Goal: Navigation & Orientation: Find specific page/section

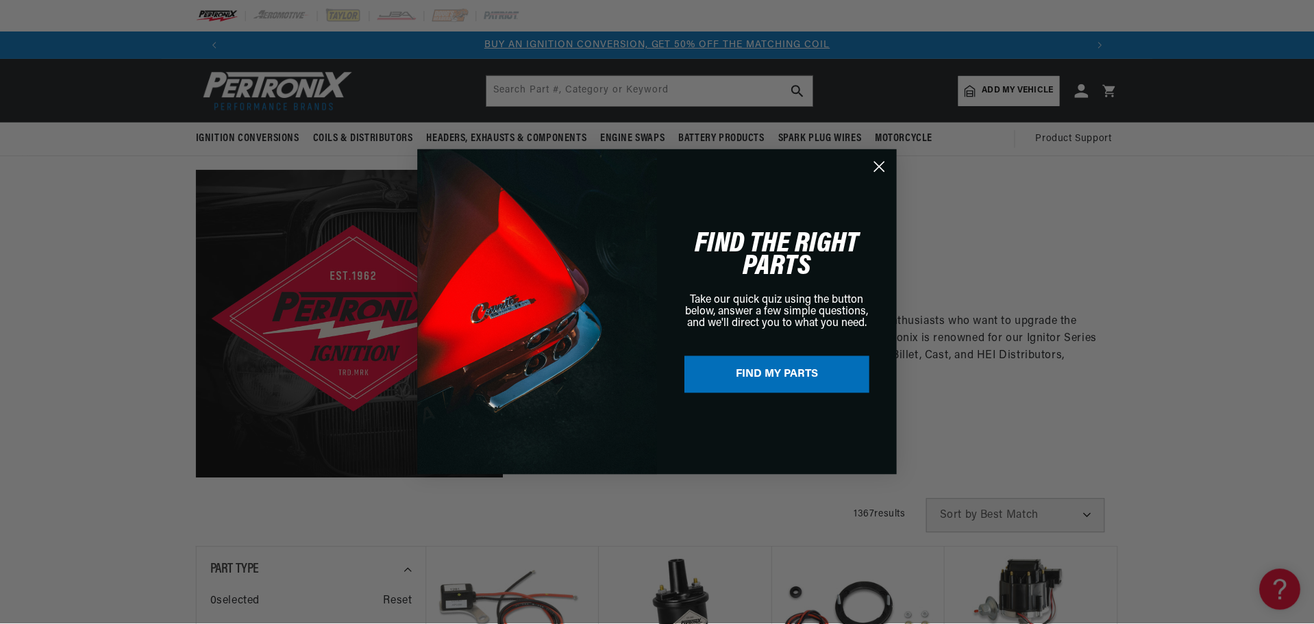
scroll to position [0, 856]
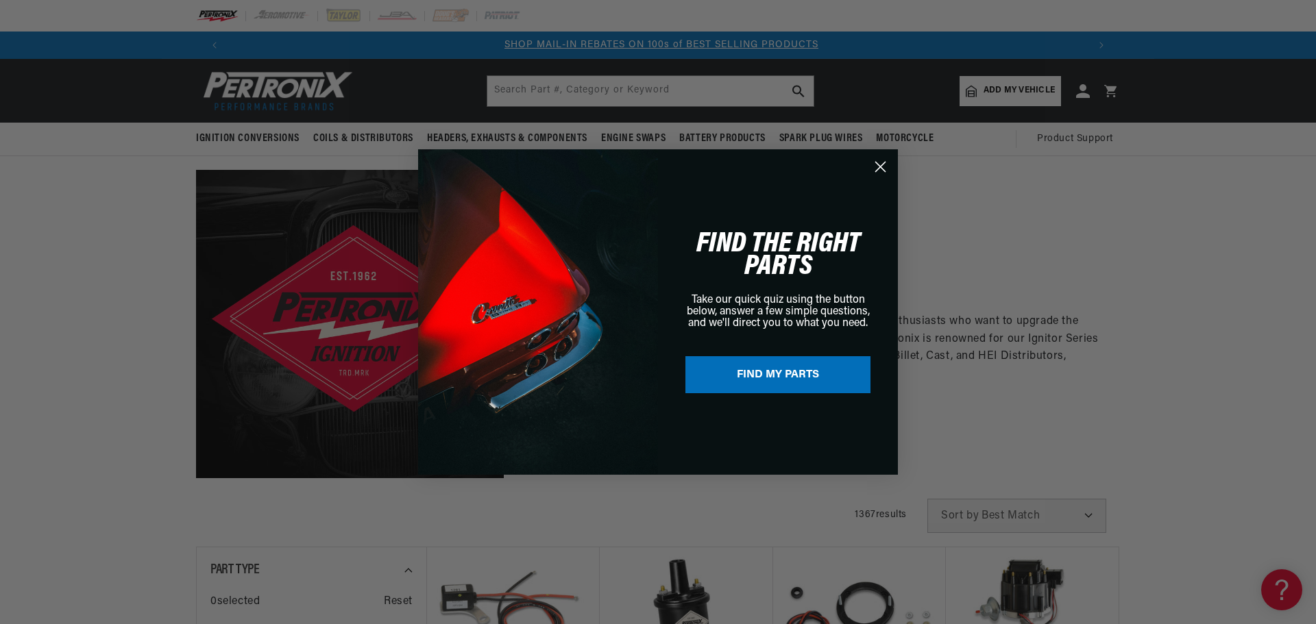
click at [872, 162] on circle "Close dialog" at bounding box center [880, 167] width 23 height 23
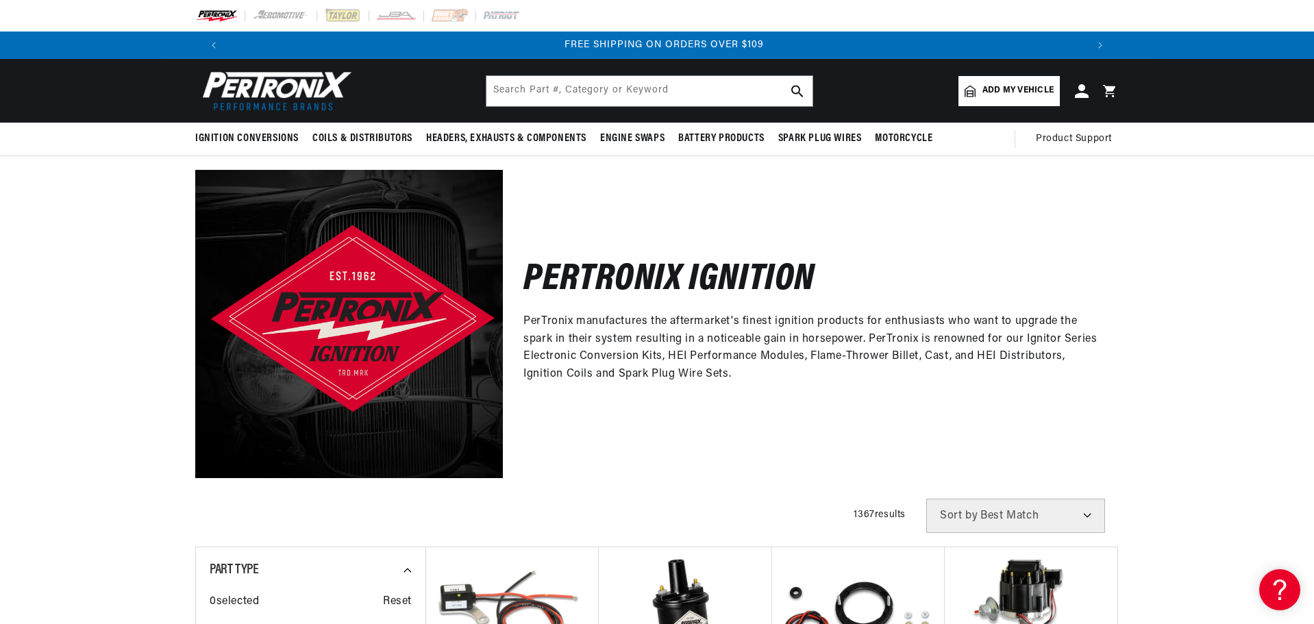
scroll to position [0, 0]
click at [575, 90] on input "text" at bounding box center [650, 91] width 326 height 30
